Goal: Information Seeking & Learning: Learn about a topic

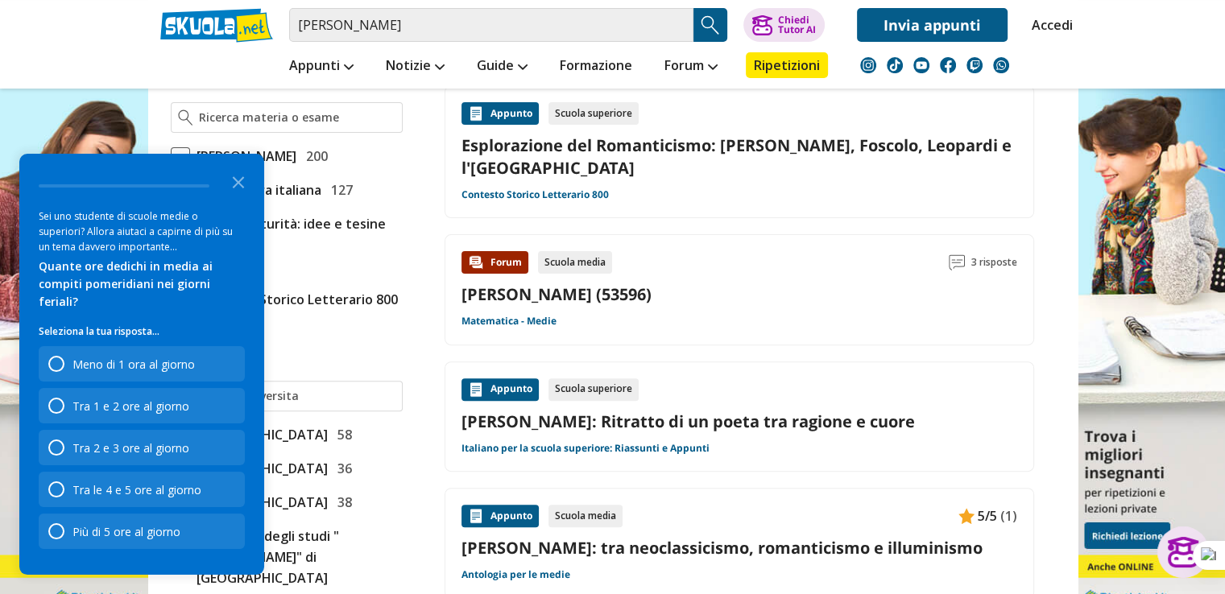
click at [243, 197] on icon "Close the survey" at bounding box center [238, 181] width 32 height 32
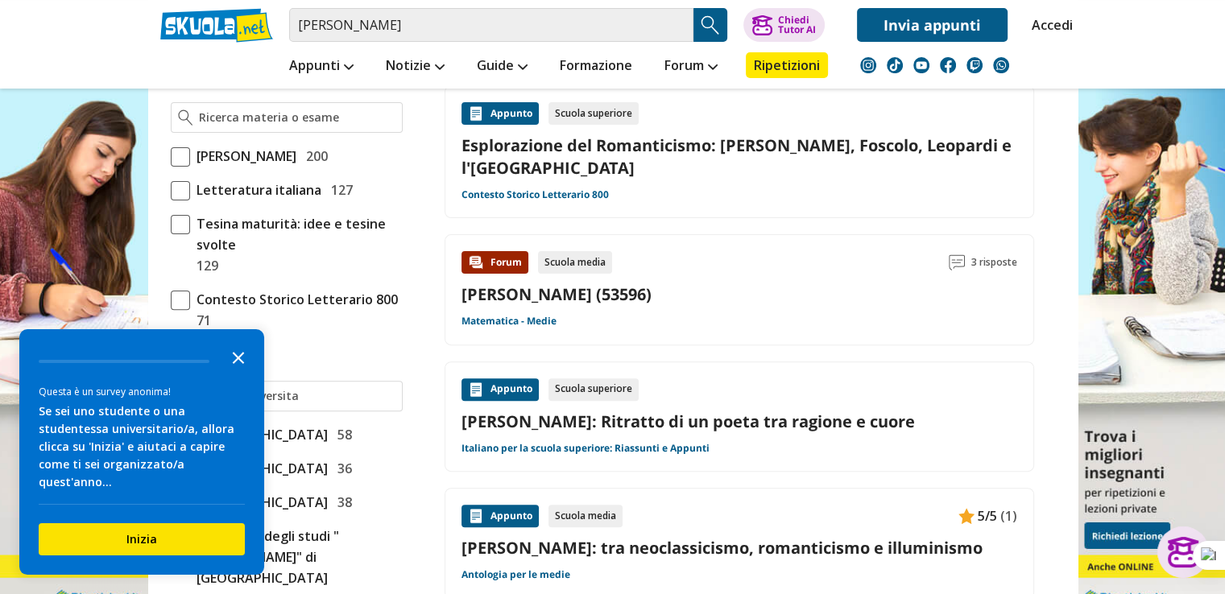
click at [236, 364] on polygon "Close the survey" at bounding box center [239, 358] width 12 height 12
